Goal: Task Accomplishment & Management: Complete application form

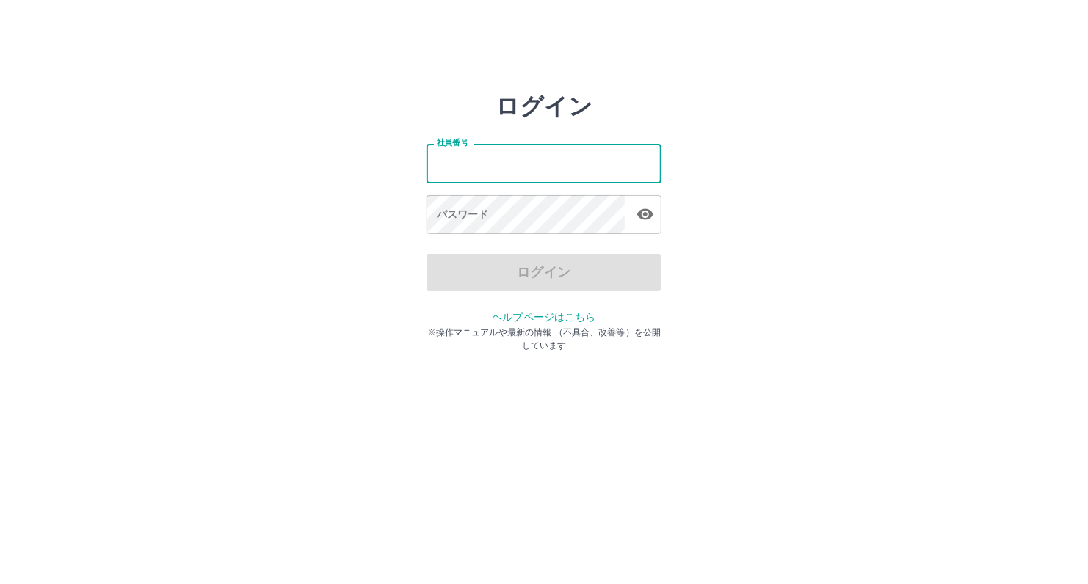
type input "*******"
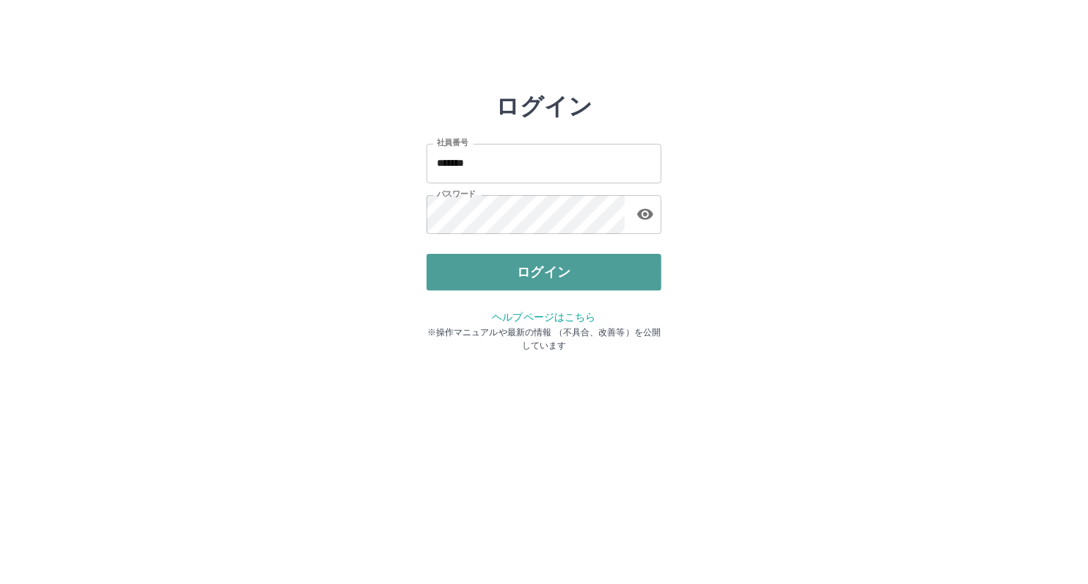
click at [479, 273] on button "ログイン" at bounding box center [544, 272] width 235 height 37
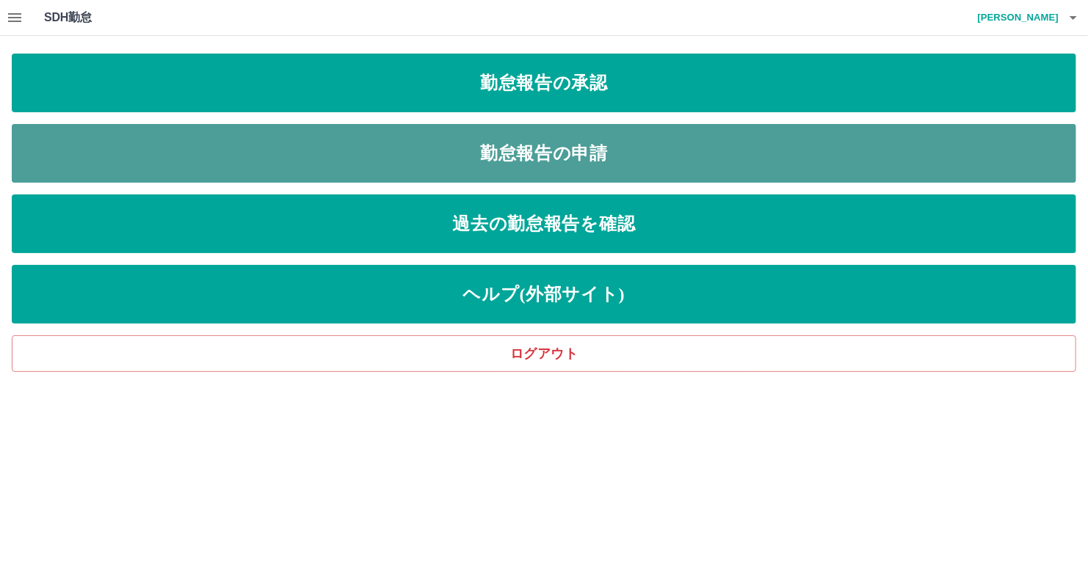
click at [534, 149] on link "勤怠報告の申請" at bounding box center [544, 153] width 1065 height 59
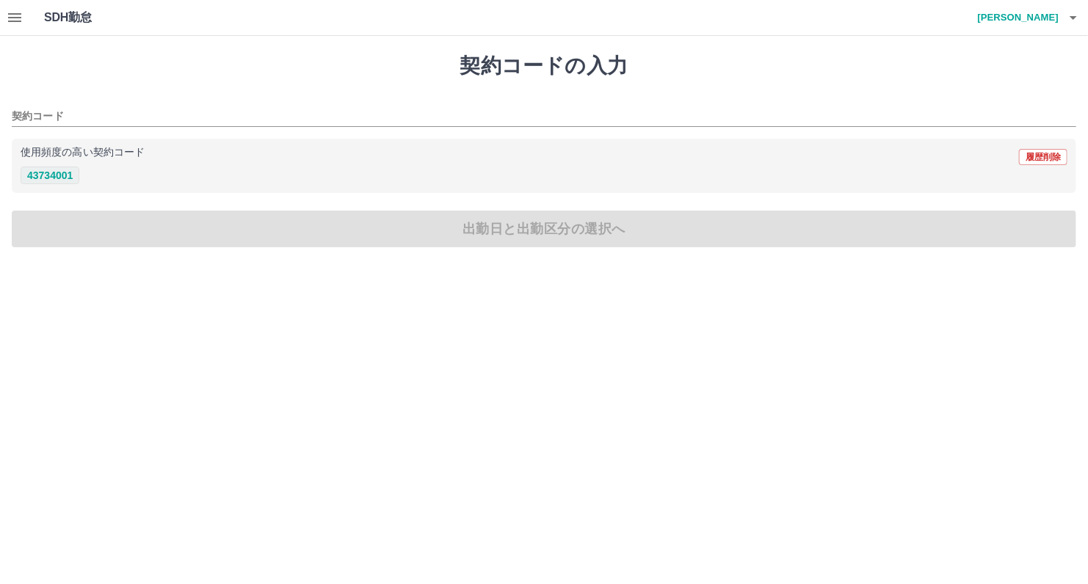
click at [40, 178] on button "43734001" at bounding box center [50, 176] width 59 height 18
type input "********"
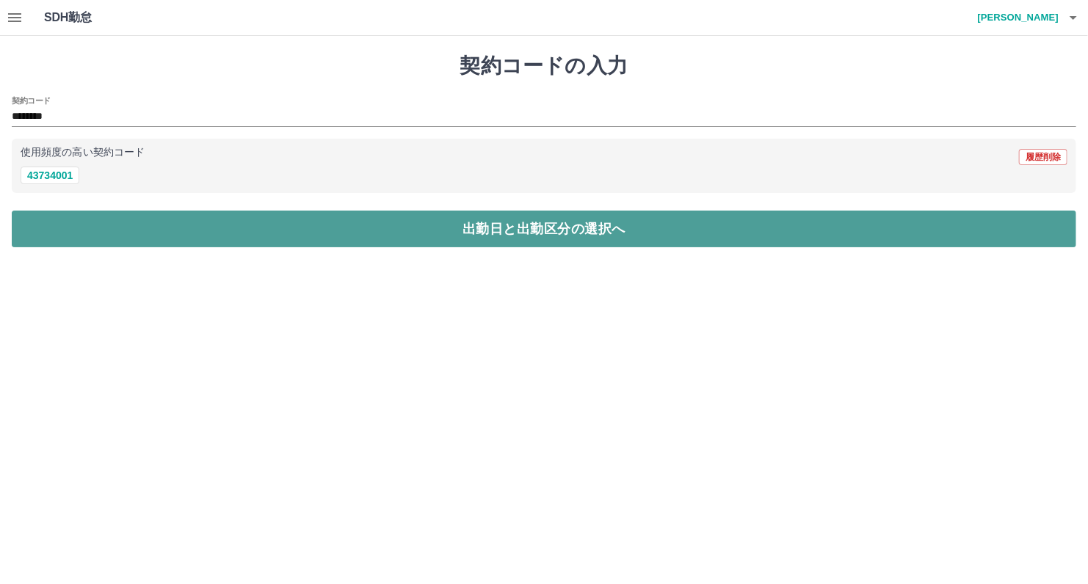
click at [316, 242] on button "出勤日と出勤区分の選択へ" at bounding box center [544, 229] width 1065 height 37
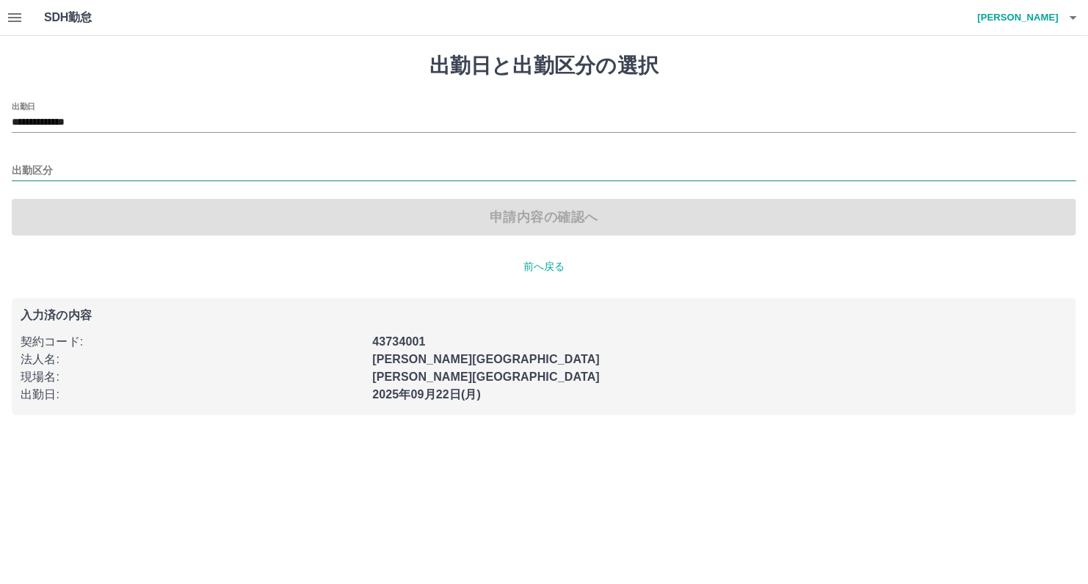
click at [70, 162] on input "出勤区分" at bounding box center [544, 171] width 1065 height 18
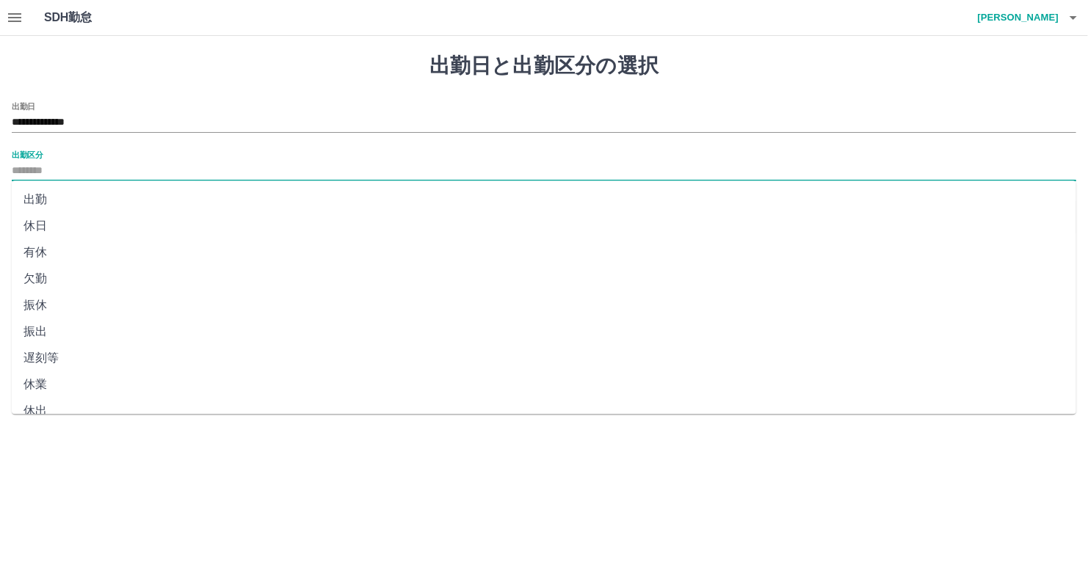
click at [59, 196] on li "出勤" at bounding box center [544, 199] width 1065 height 26
type input "**"
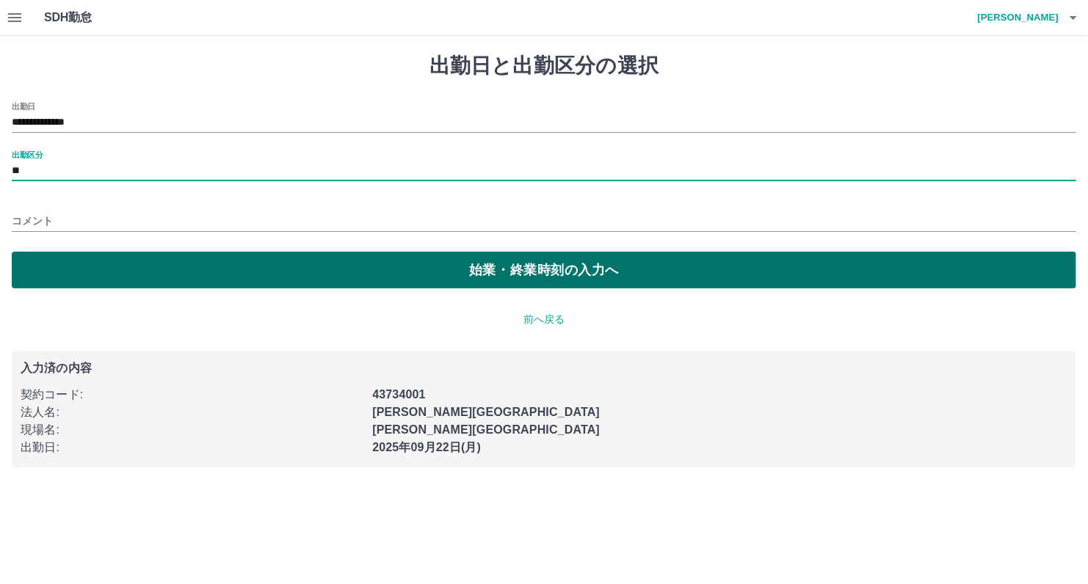
click at [209, 252] on button "始業・終業時刻の入力へ" at bounding box center [544, 270] width 1065 height 37
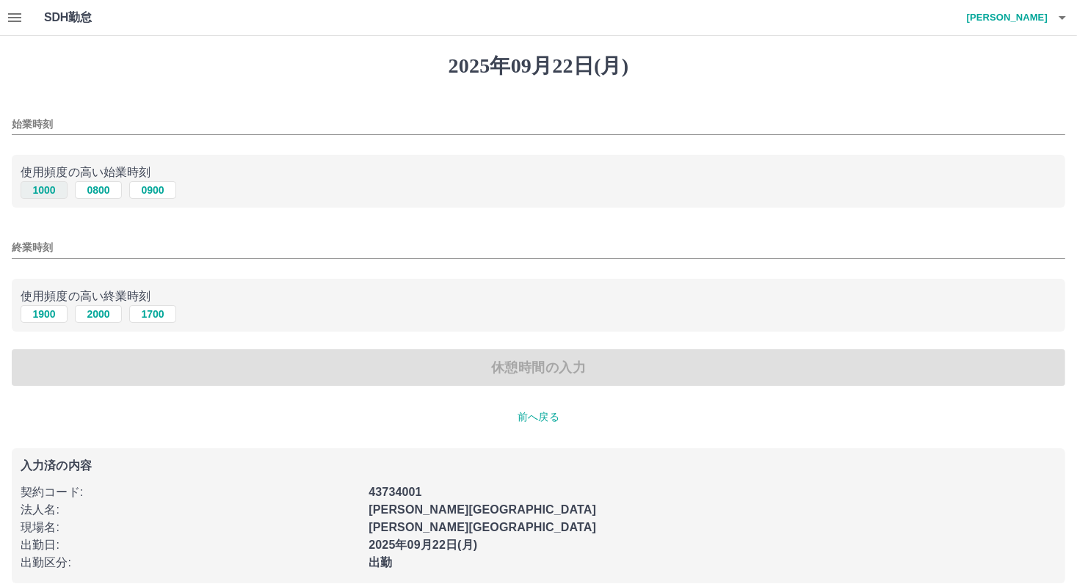
click at [48, 183] on button "1000" at bounding box center [44, 190] width 47 height 18
type input "****"
click at [46, 320] on button "1900" at bounding box center [44, 314] width 47 height 18
type input "****"
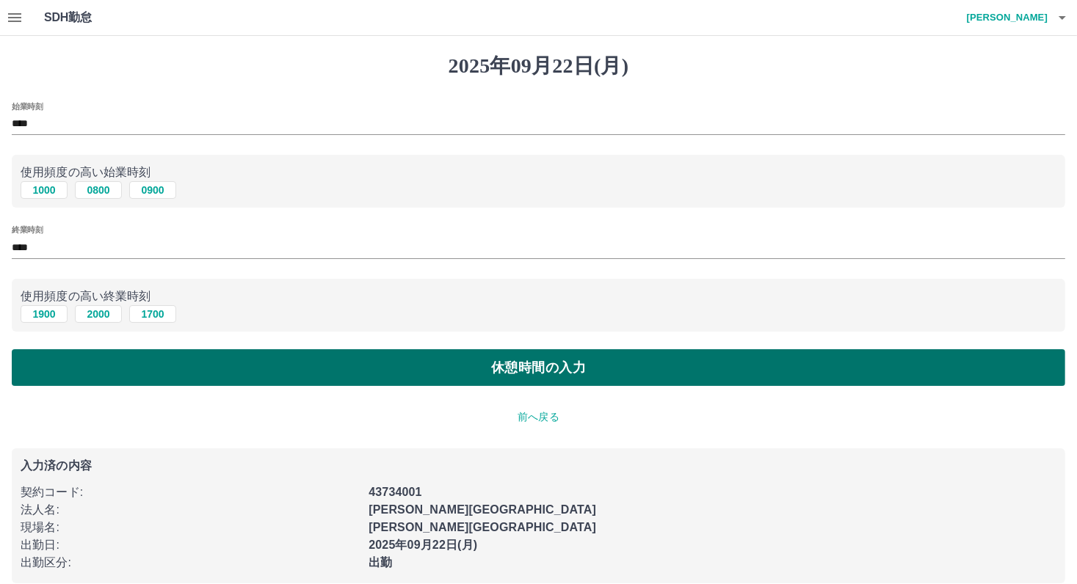
click at [181, 369] on button "休憩時間の入力" at bounding box center [539, 367] width 1054 height 37
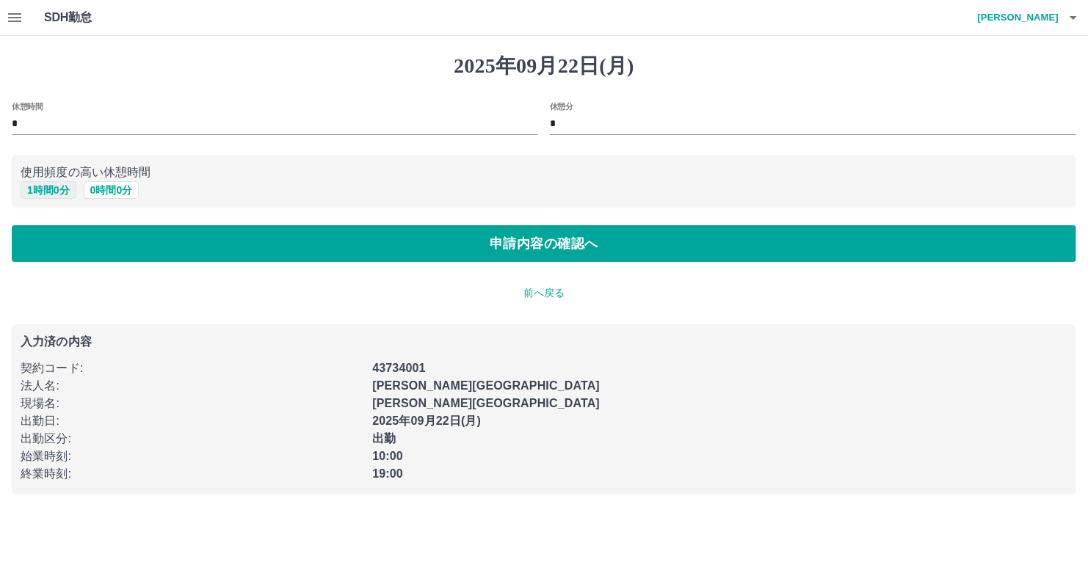
click at [41, 185] on button "1 時間 0 分" at bounding box center [49, 190] width 56 height 18
type input "*"
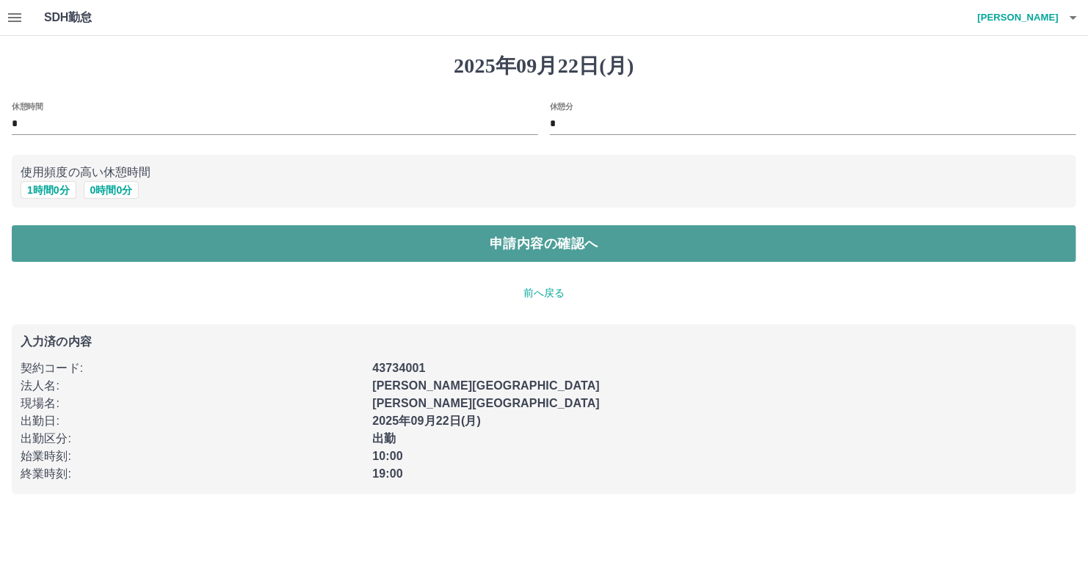
click at [209, 240] on button "申請内容の確認へ" at bounding box center [544, 243] width 1065 height 37
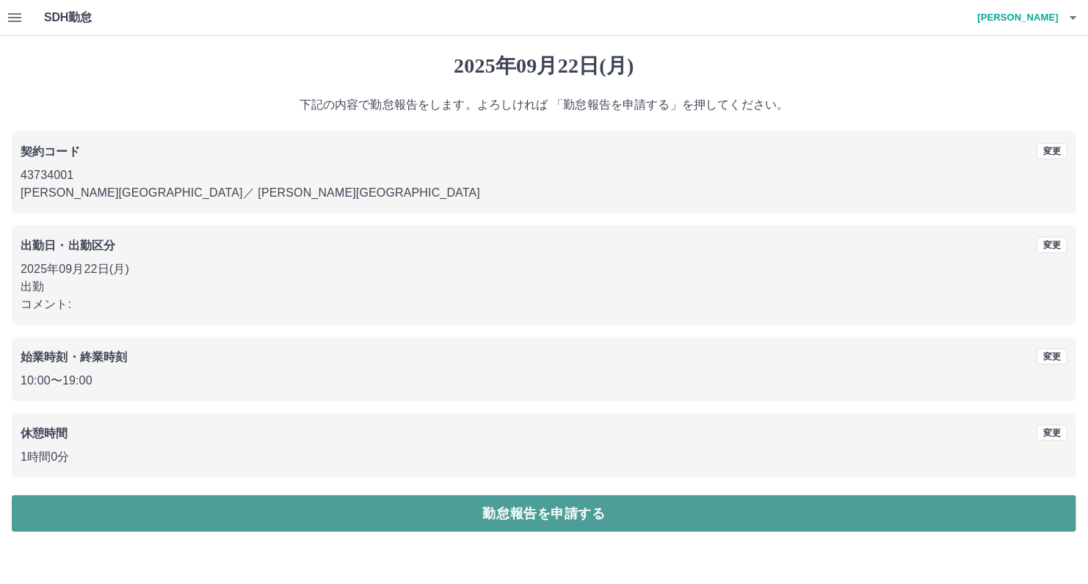
click at [425, 501] on button "勤怠報告を申請する" at bounding box center [544, 514] width 1065 height 37
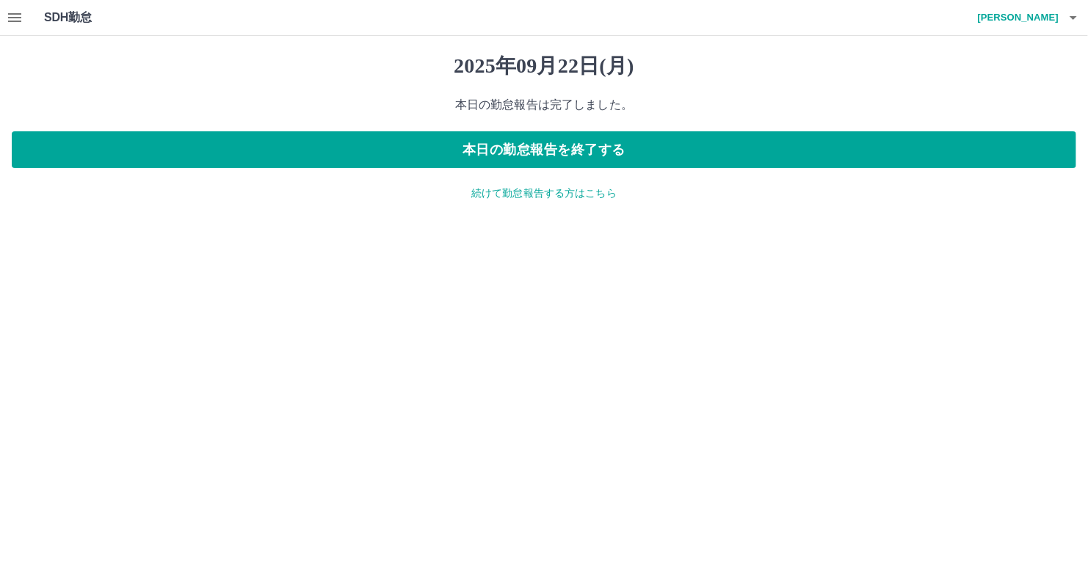
click at [18, 13] on icon "button" at bounding box center [14, 17] width 13 height 9
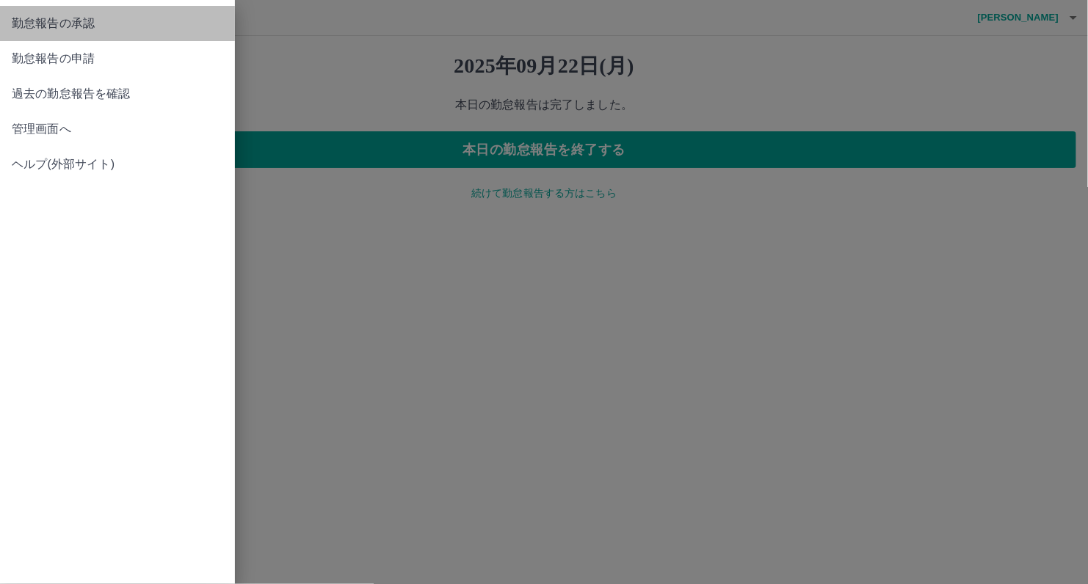
click at [109, 14] on link "勤怠報告の承認" at bounding box center [117, 23] width 235 height 35
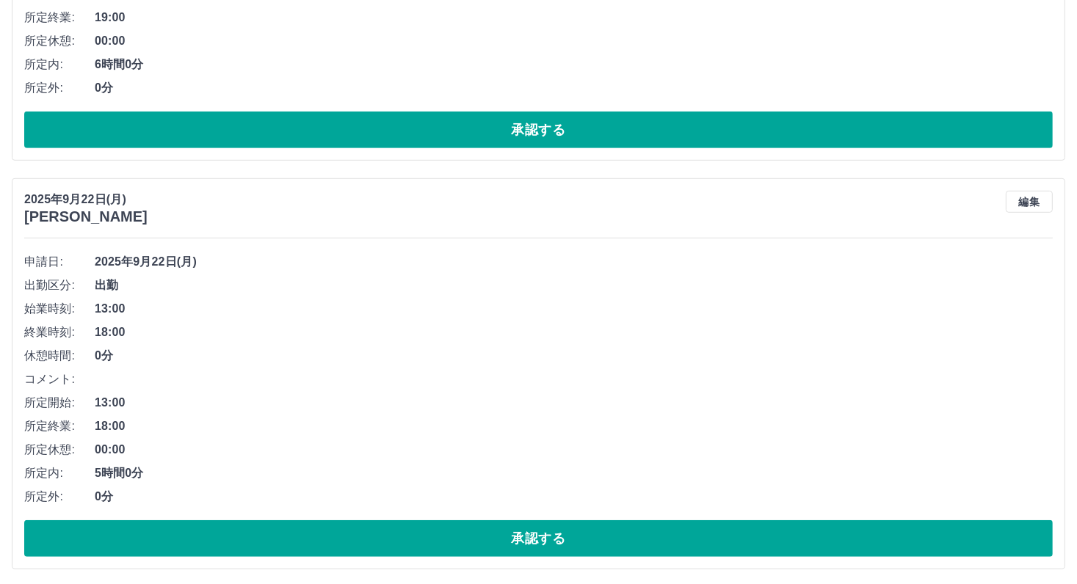
scroll to position [813, 0]
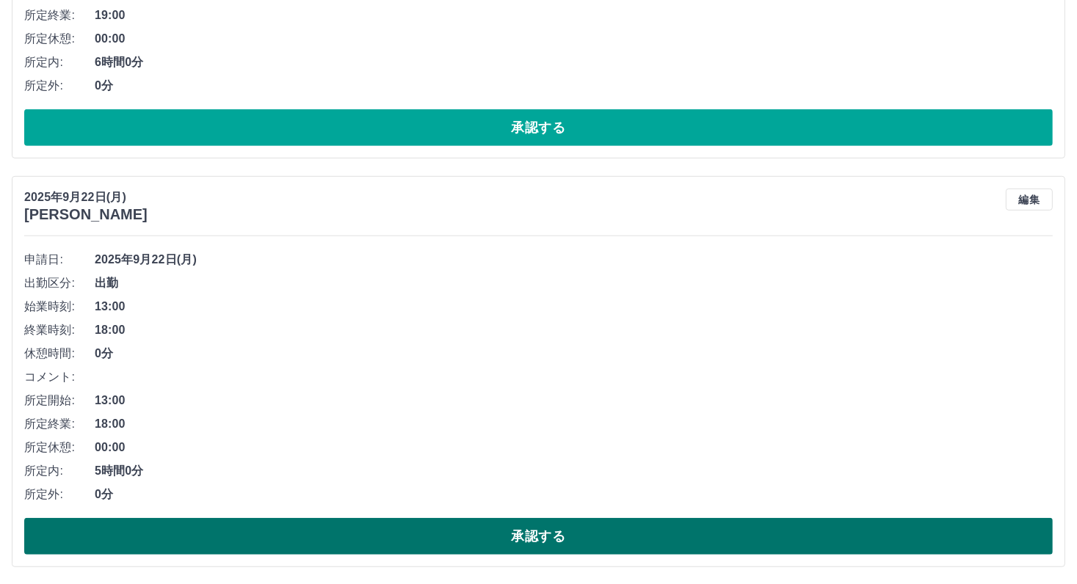
click at [413, 526] on button "承認する" at bounding box center [538, 536] width 1029 height 37
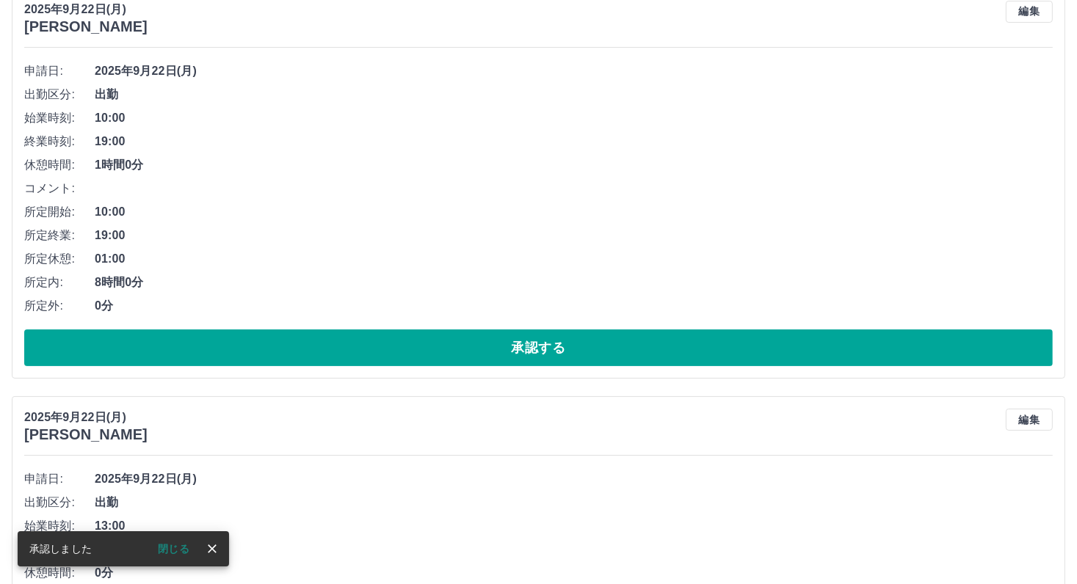
scroll to position [405, 0]
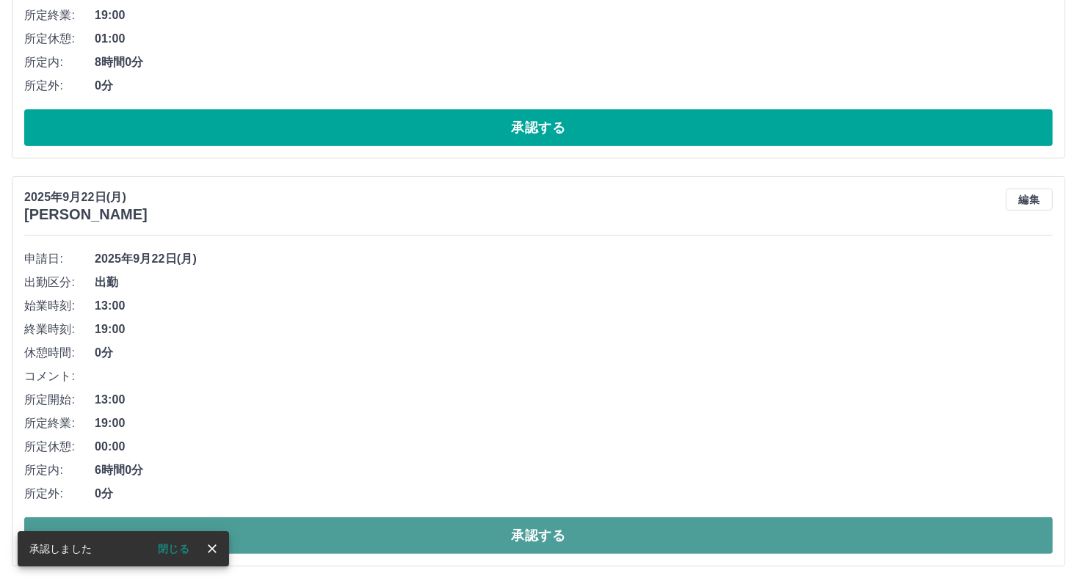
click at [377, 540] on button "承認する" at bounding box center [538, 536] width 1029 height 37
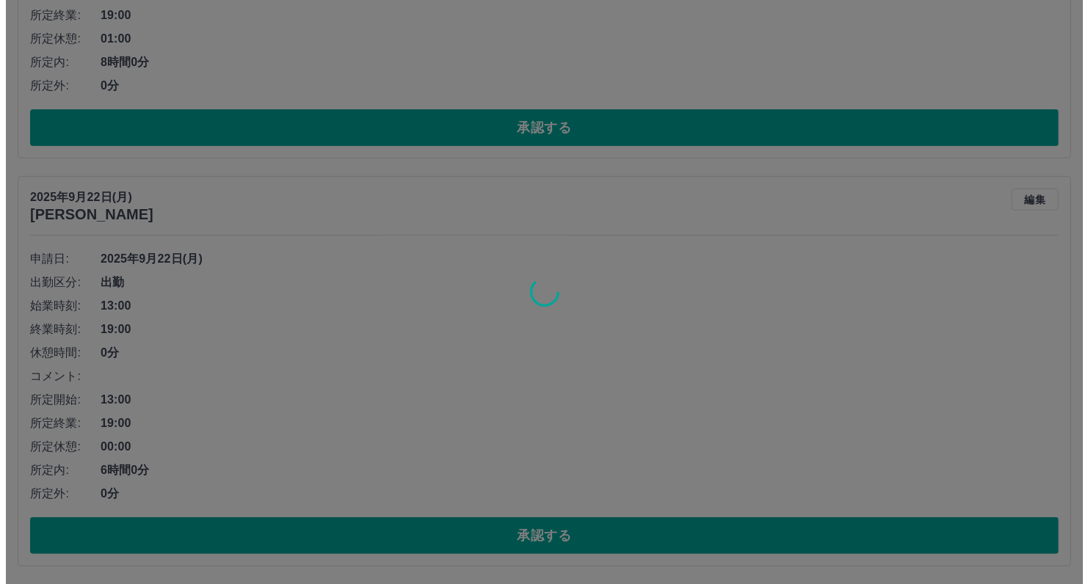
scroll to position [0, 0]
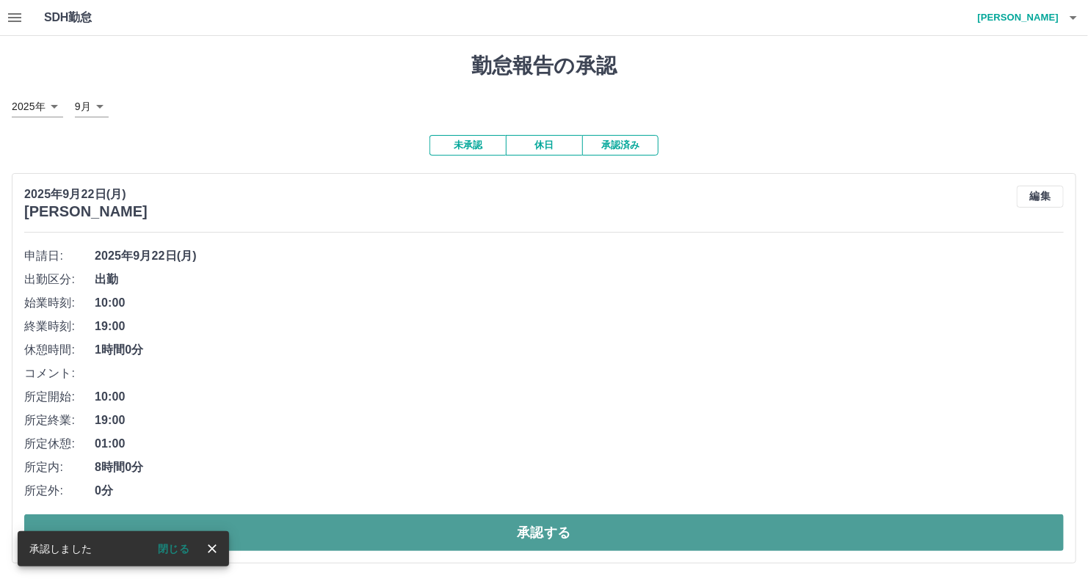
click at [296, 539] on button "承認する" at bounding box center [544, 533] width 1040 height 37
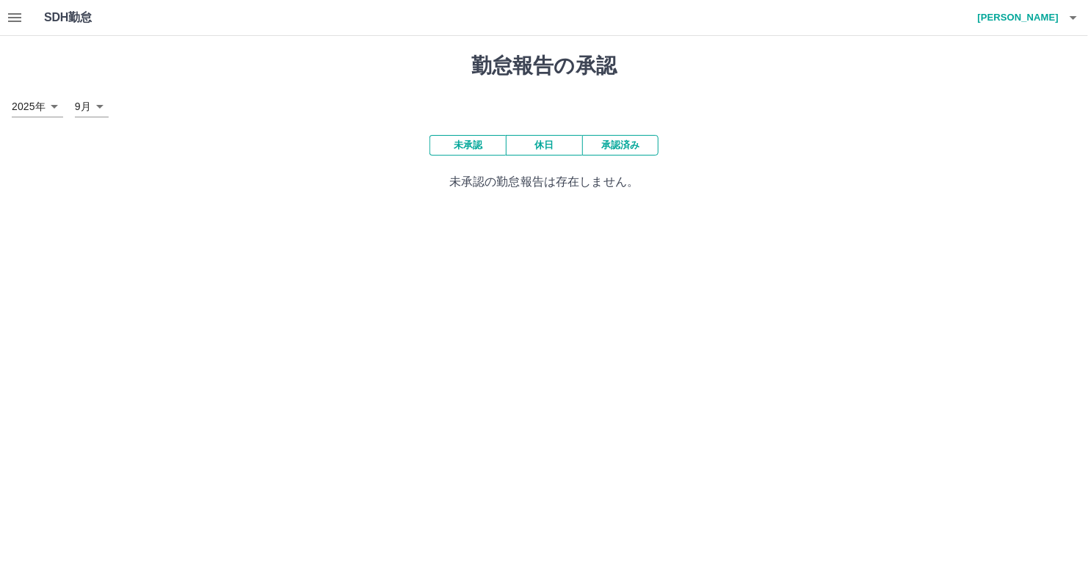
click at [1030, 17] on h4 "[PERSON_NAME]" at bounding box center [1015, 17] width 88 height 35
click at [1008, 115] on li "ログアウト" at bounding box center [1011, 107] width 130 height 26
